Goal: Find specific page/section: Find specific page/section

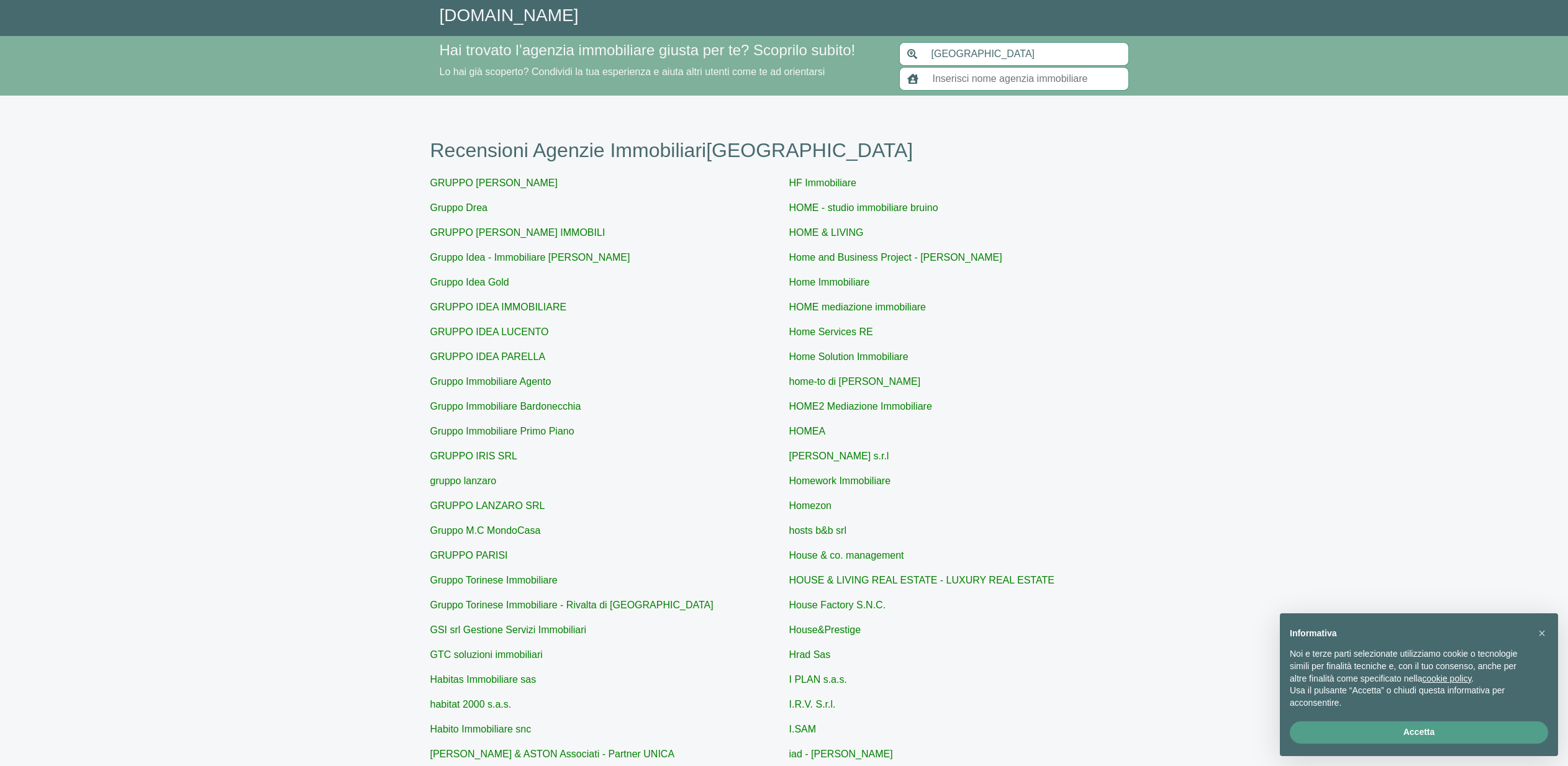
click at [964, 79] on input "text" at bounding box center [1027, 79] width 204 height 24
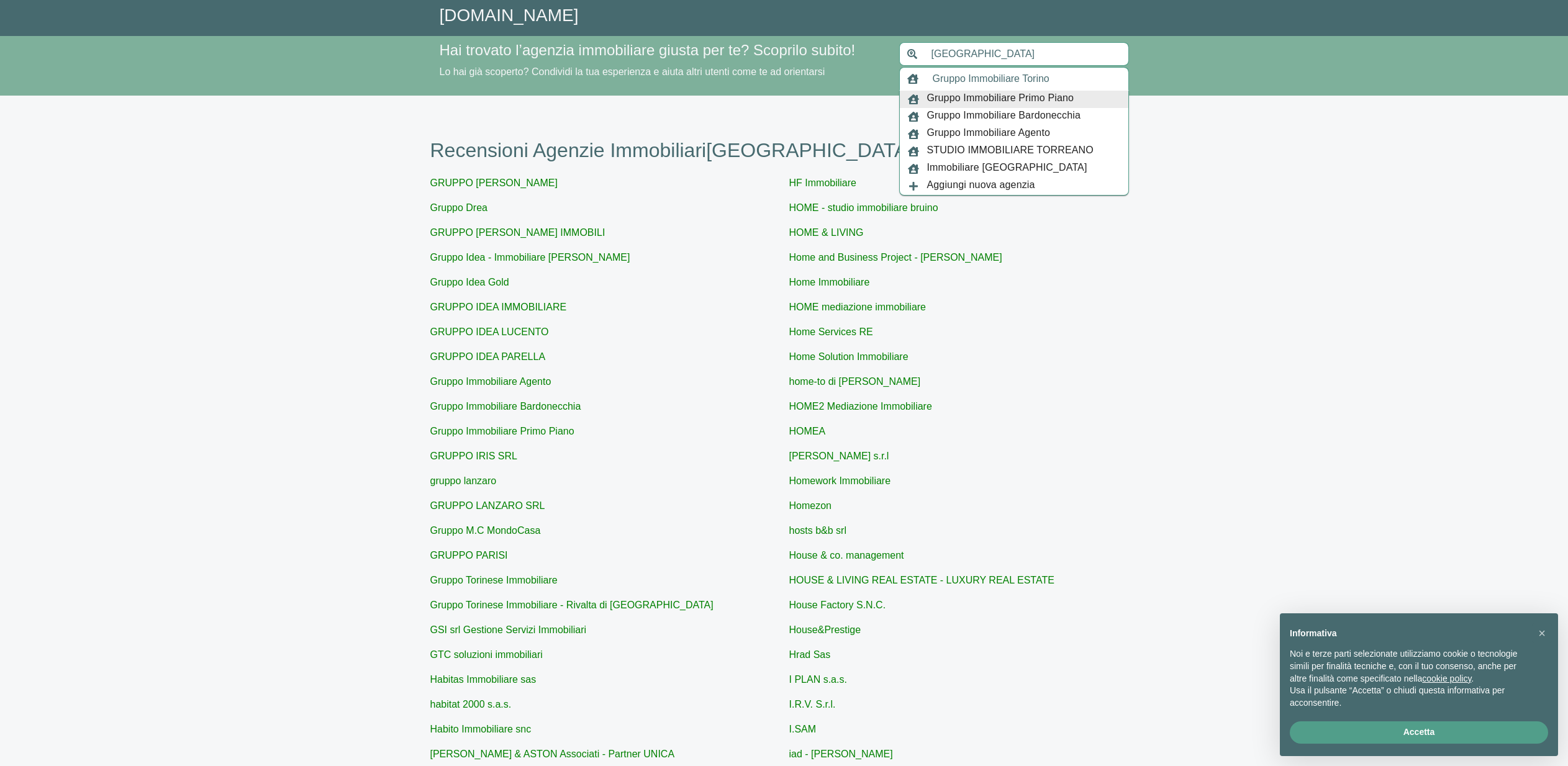
type input "Gruppo Immobiliare Torino"
click at [962, 96] on span "Gruppo Immobiliare Primo Piano" at bounding box center [1001, 99] width 147 height 17
type input "[GEOGRAPHIC_DATA]"
type input "Gruppo Immobiliare Primo Piano"
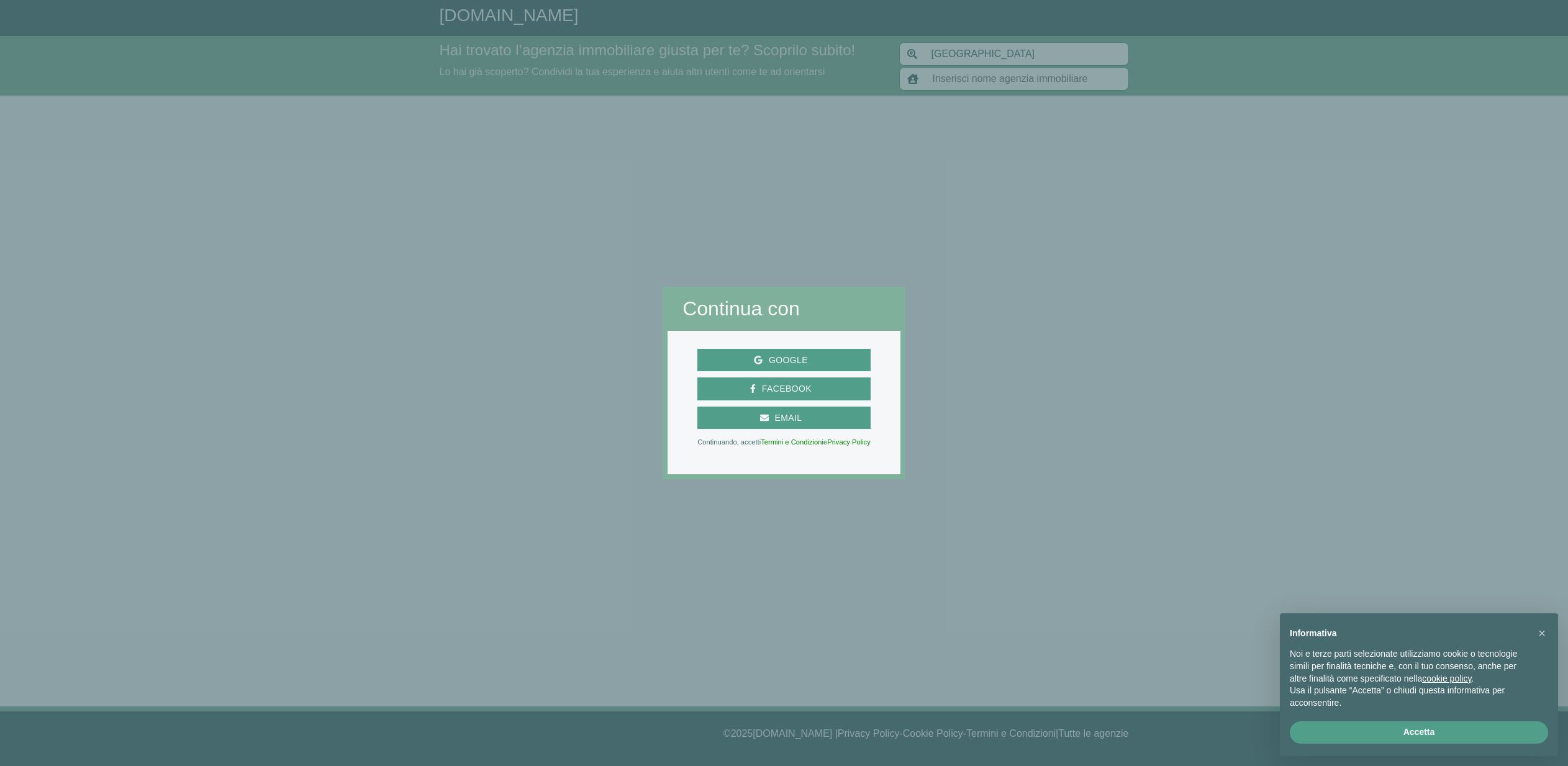
click at [955, 229] on div at bounding box center [1237, 383] width 663 height 766
